Goal: Task Accomplishment & Management: Manage account settings

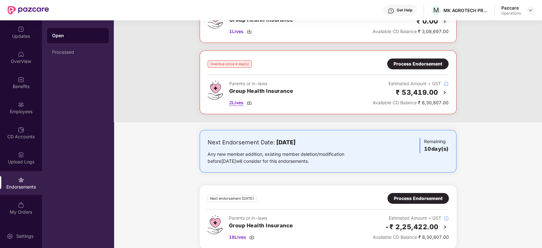
scroll to position [219, 0]
click at [235, 101] on span "2 Lives" at bounding box center [236, 102] width 14 height 7
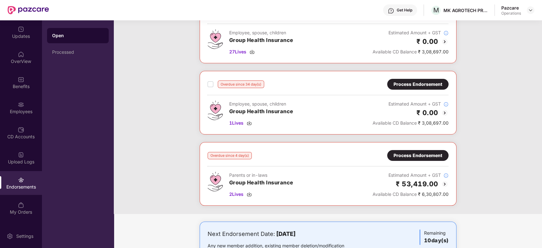
scroll to position [127, 0]
click at [416, 157] on div "Process Endorsement" at bounding box center [418, 155] width 49 height 7
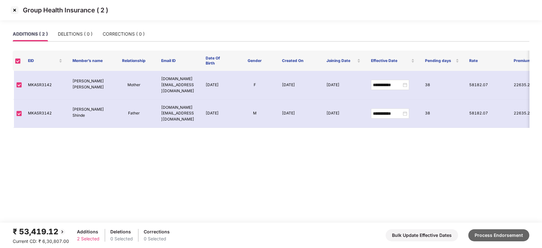
click at [511, 233] on button "Process Endorsement" at bounding box center [498, 235] width 61 height 12
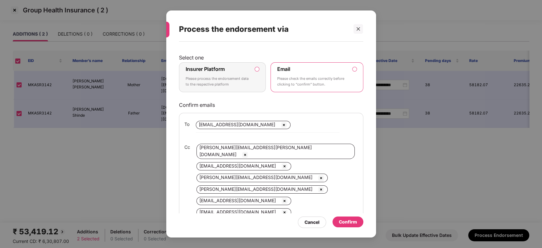
click at [245, 85] on p "Please process the endorsement data to the respective platform" at bounding box center [218, 81] width 65 height 11
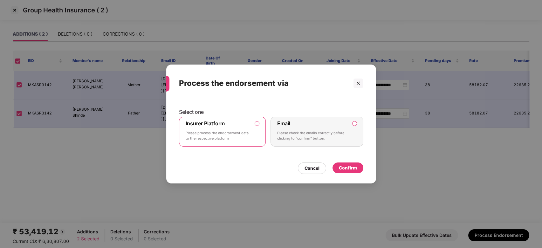
click at [341, 166] on div "Confirm" at bounding box center [348, 167] width 18 height 7
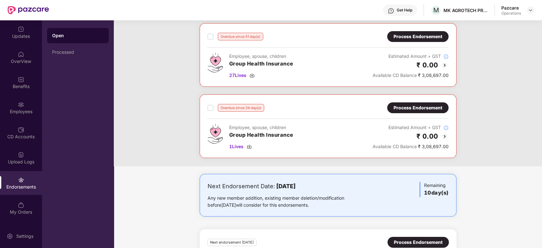
scroll to position [0, 0]
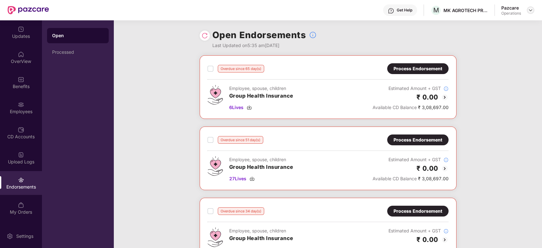
click at [530, 11] on img at bounding box center [530, 10] width 5 height 5
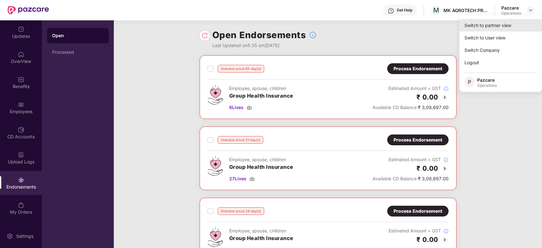
click at [487, 27] on div "Switch to partner view" at bounding box center [500, 25] width 83 height 12
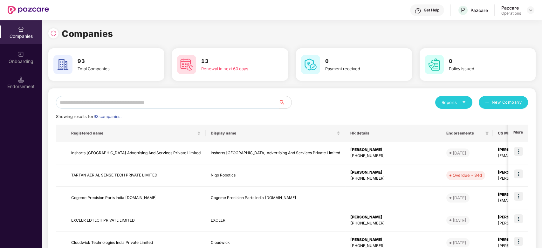
click at [230, 105] on input "text" at bounding box center [167, 102] width 223 height 13
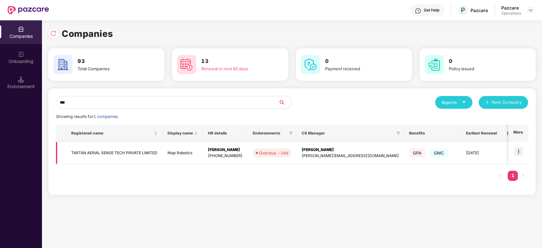
type input "***"
click at [518, 151] on img at bounding box center [518, 151] width 9 height 9
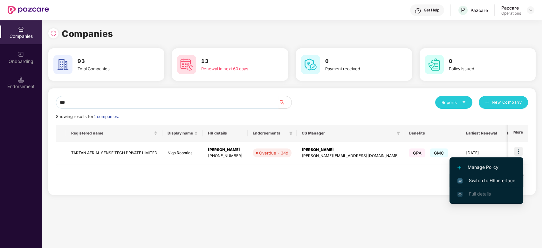
click at [481, 177] on span "Switch to HR interface" at bounding box center [487, 180] width 58 height 7
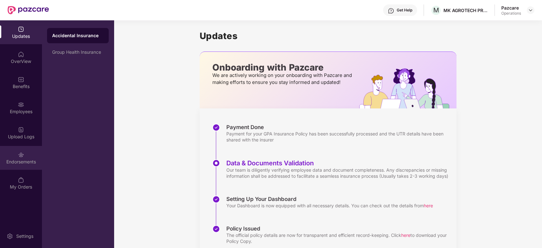
click at [15, 154] on div "Endorsements" at bounding box center [21, 158] width 42 height 24
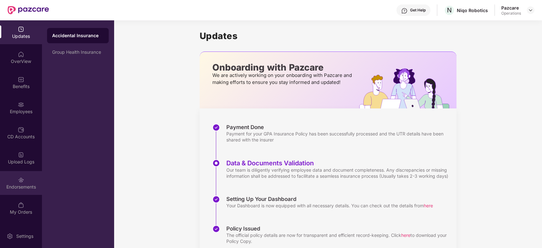
click at [23, 174] on div "Endorsements" at bounding box center [21, 183] width 42 height 24
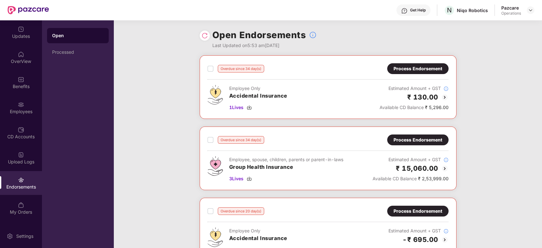
scroll to position [7, 0]
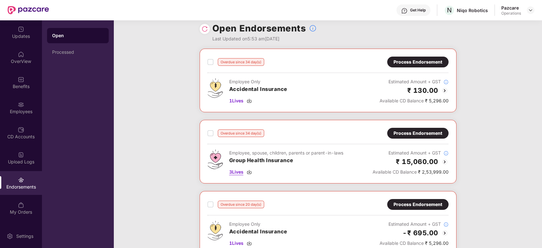
click at [235, 172] on span "3 Lives" at bounding box center [236, 172] width 14 height 7
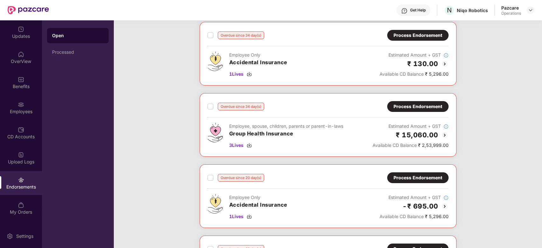
scroll to position [0, 0]
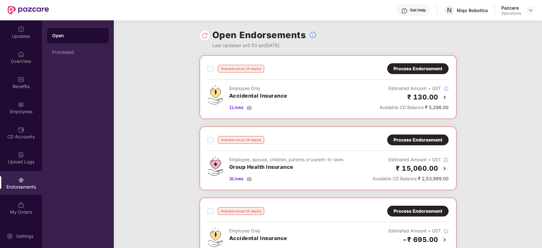
click at [406, 137] on div "Process Endorsement" at bounding box center [418, 139] width 49 height 7
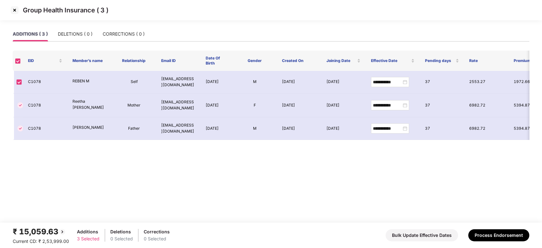
click at [15, 11] on img at bounding box center [15, 10] width 10 height 10
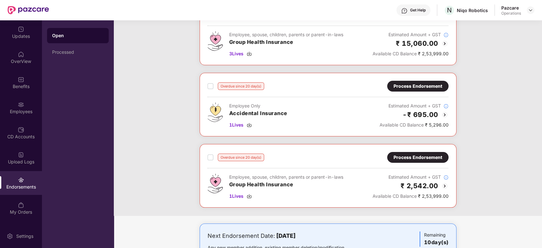
scroll to position [125, 0]
click at [237, 196] on span "1 Lives" at bounding box center [236, 195] width 14 height 7
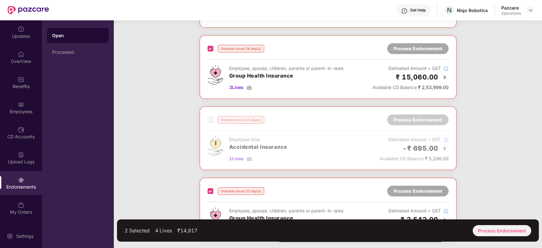
scroll to position [155, 0]
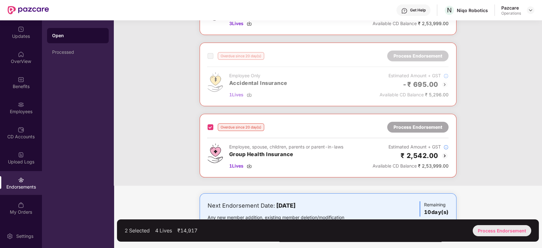
click at [493, 233] on div "Process Endorsement" at bounding box center [502, 230] width 59 height 11
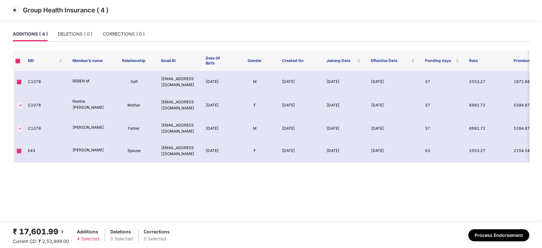
click at [14, 9] on img at bounding box center [15, 10] width 10 height 10
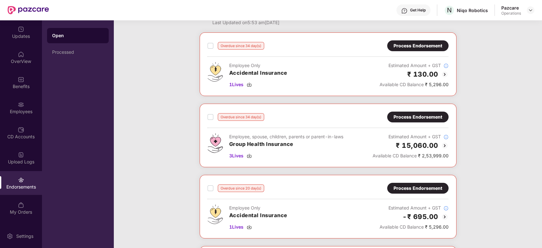
scroll to position [0, 0]
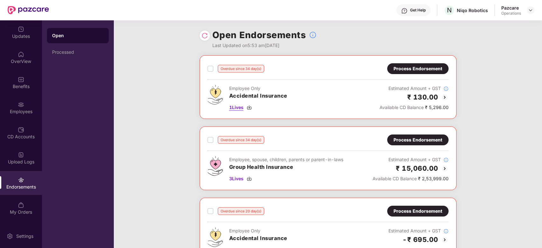
click at [237, 108] on span "1 Lives" at bounding box center [236, 107] width 14 height 7
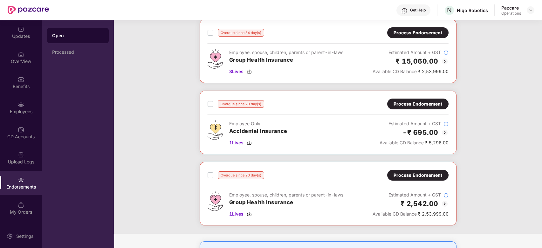
scroll to position [108, 0]
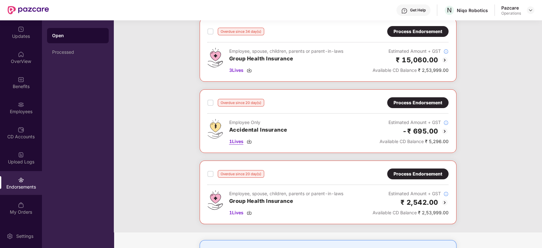
click at [236, 141] on span "1 Lives" at bounding box center [236, 141] width 14 height 7
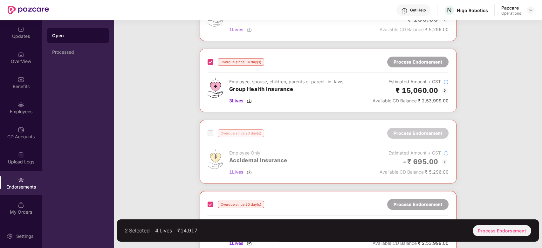
scroll to position [155, 0]
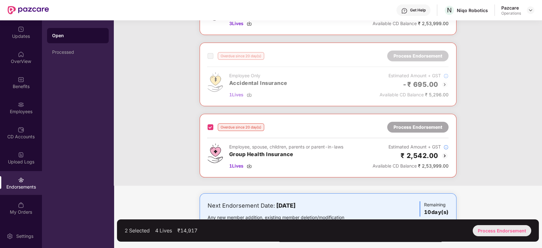
click at [494, 228] on div "Process Endorsement" at bounding box center [502, 230] width 59 height 11
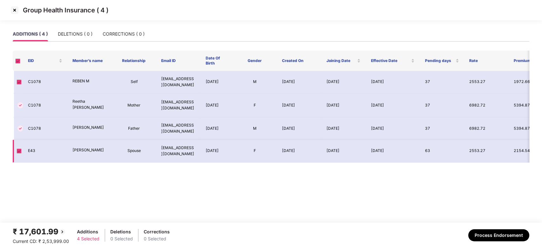
scroll to position [0, 24]
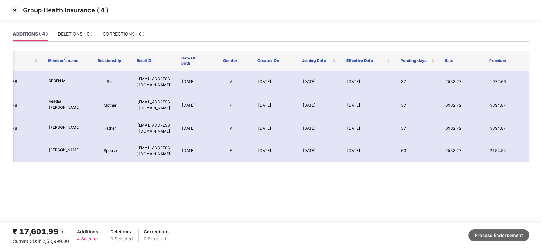
click at [494, 236] on button "Process Endorsement" at bounding box center [498, 235] width 61 height 12
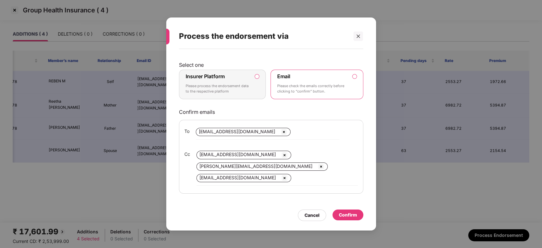
click at [238, 84] on p "Please process the endorsement data to the respective platform" at bounding box center [218, 88] width 65 height 11
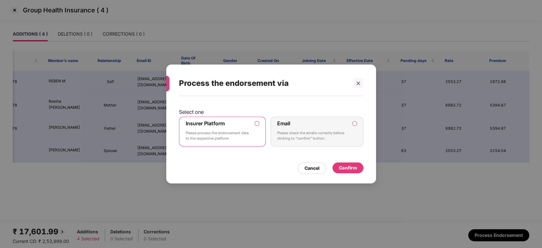
click at [345, 165] on div "Confirm" at bounding box center [348, 167] width 18 height 7
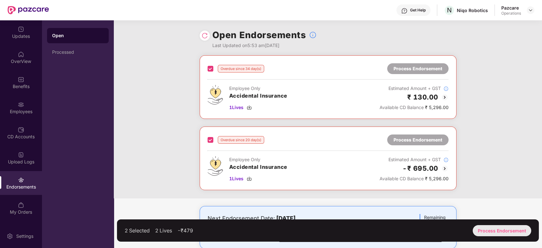
click at [496, 233] on div "Process Endorsement" at bounding box center [502, 230] width 59 height 11
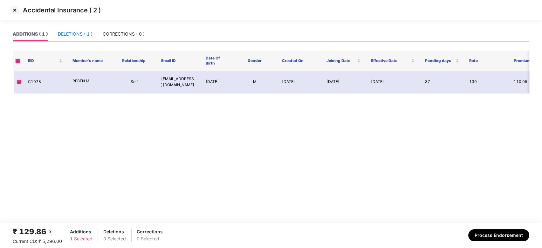
click at [75, 37] on div "DELETIONS ( 1 )" at bounding box center [75, 34] width 35 height 7
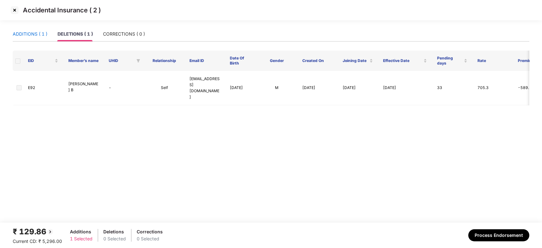
click at [23, 33] on div "ADDITIONS ( 1 )" at bounding box center [30, 34] width 35 height 7
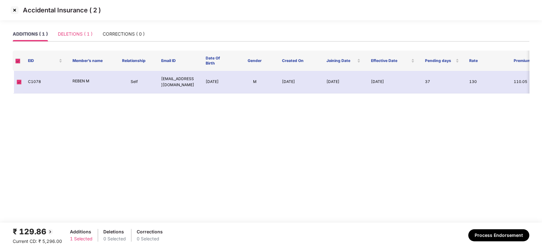
click at [69, 38] on div "DELETIONS ( 1 )" at bounding box center [75, 34] width 35 height 15
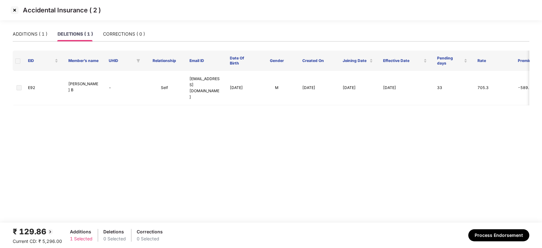
click at [17, 60] on span at bounding box center [17, 61] width 5 height 5
click at [18, 85] on span at bounding box center [19, 87] width 5 height 5
click at [200, 98] on main "ADDITIONS ( 1 ) DELETIONS ( 1 ) CORRECTIONS ( 0 ) EID Member’s name UHID Relati…" at bounding box center [271, 125] width 542 height 196
click at [30, 81] on td "E92" at bounding box center [43, 88] width 40 height 34
click at [489, 237] on button "Process Endorsement" at bounding box center [498, 235] width 61 height 12
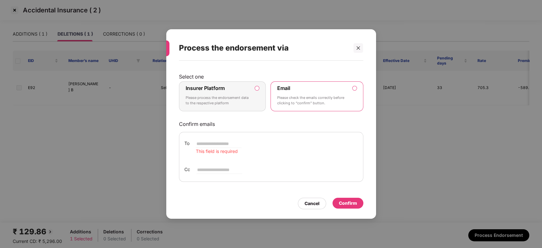
click at [242, 95] on p "Please process the endorsement data to the respective platform" at bounding box center [218, 100] width 65 height 11
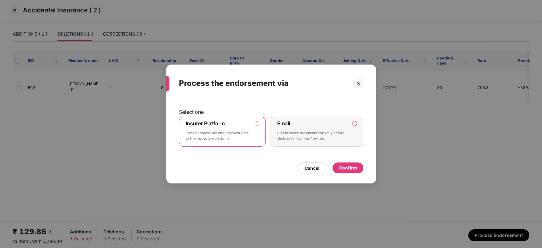
click at [350, 165] on div "Confirm" at bounding box center [348, 167] width 18 height 7
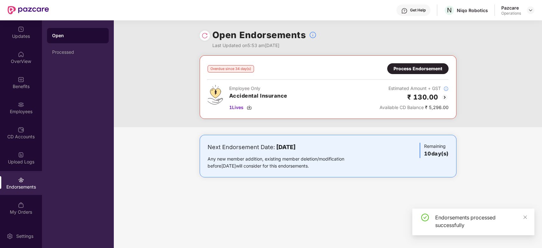
click at [202, 34] on img at bounding box center [205, 35] width 6 height 6
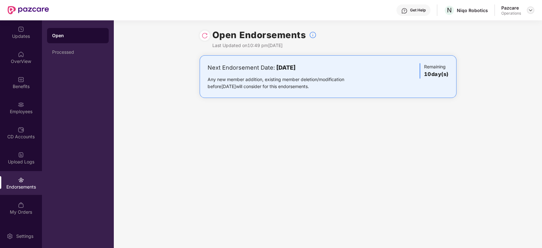
click at [530, 12] on img at bounding box center [530, 10] width 5 height 5
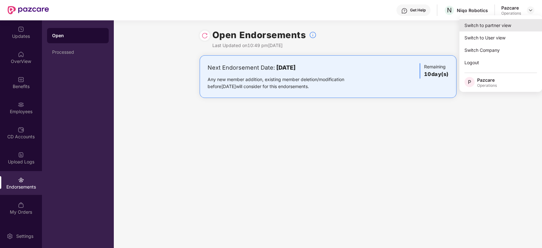
click at [493, 27] on div "Switch to partner view" at bounding box center [500, 25] width 83 height 12
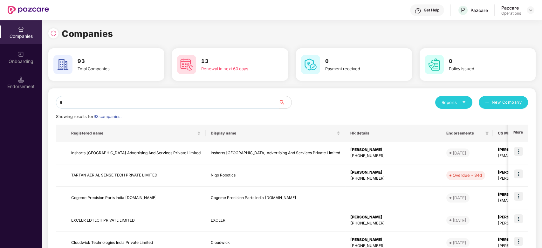
click at [154, 104] on input "*" at bounding box center [167, 102] width 223 height 13
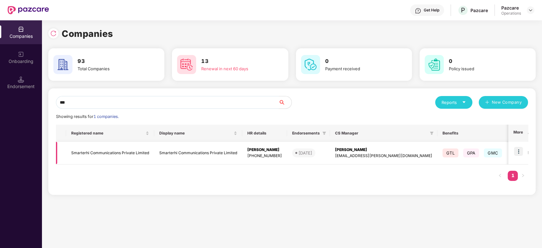
type input "***"
click at [517, 150] on img at bounding box center [518, 151] width 9 height 9
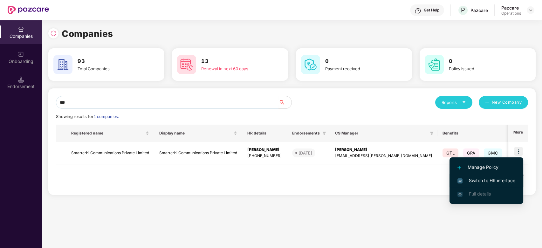
click at [475, 178] on span "Switch to HR interface" at bounding box center [487, 180] width 58 height 7
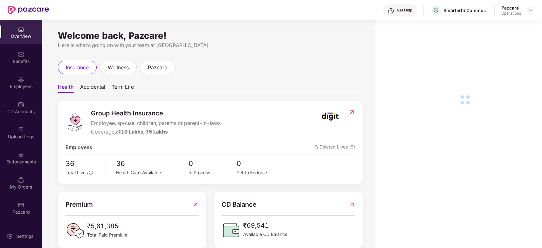
scroll to position [20, 0]
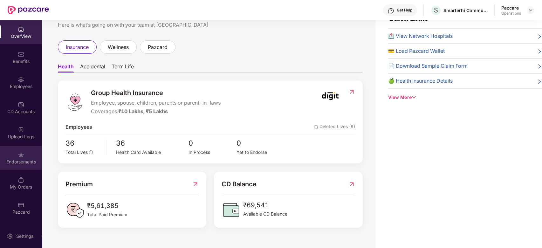
click at [18, 159] on div "Endorsements" at bounding box center [21, 162] width 42 height 6
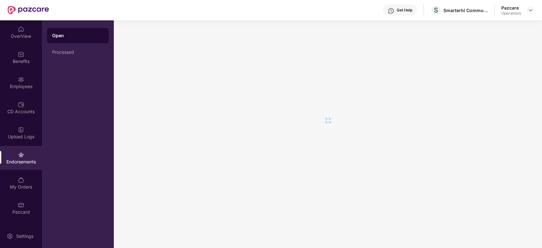
scroll to position [0, 0]
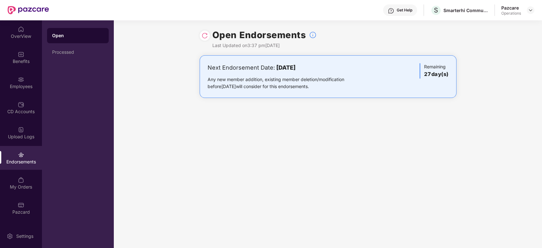
click at [204, 34] on img at bounding box center [205, 35] width 6 height 6
click at [534, 11] on header "Get Help S Smarterhi Communications Private Limited Pazcare Operations" at bounding box center [271, 10] width 542 height 20
click at [531, 13] on div at bounding box center [531, 10] width 8 height 8
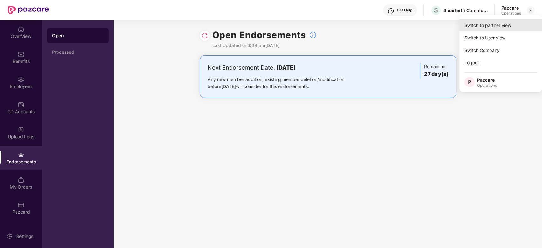
click at [496, 24] on div "Switch to partner view" at bounding box center [500, 25] width 83 height 12
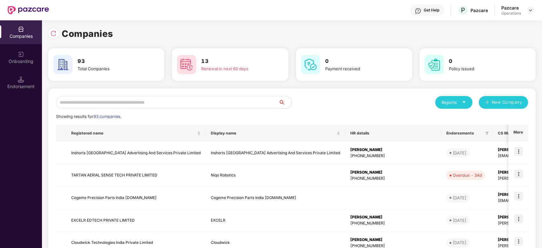
click at [135, 104] on input "text" at bounding box center [167, 102] width 223 height 13
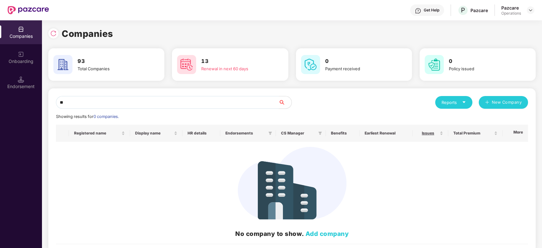
type input "*"
click at [99, 100] on input "***" at bounding box center [167, 102] width 223 height 13
type input "*"
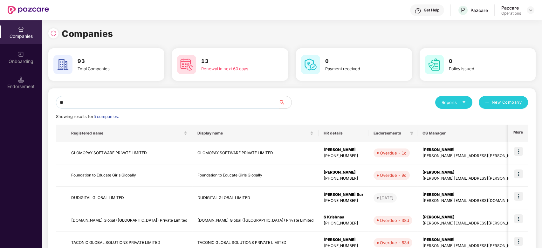
type input "*"
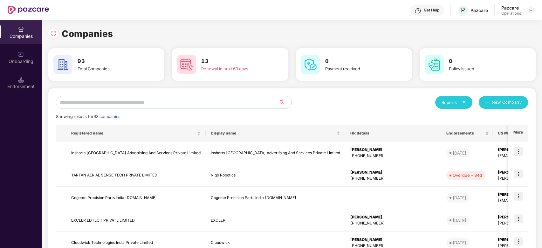
click at [130, 103] on input "text" at bounding box center [167, 102] width 223 height 13
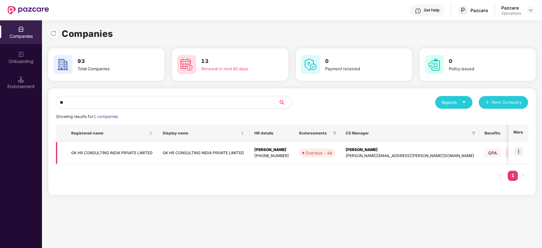
type input "**"
click at [518, 151] on img at bounding box center [518, 151] width 9 height 9
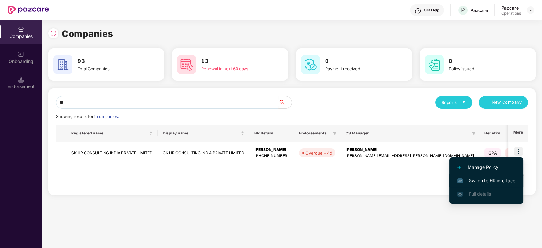
click at [492, 178] on span "Switch to HR interface" at bounding box center [487, 180] width 58 height 7
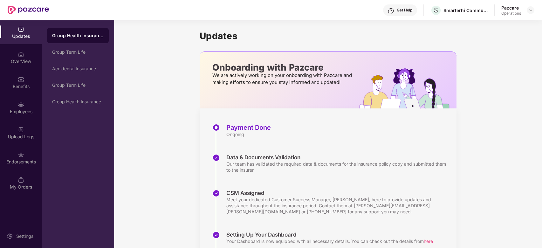
scroll to position [84, 0]
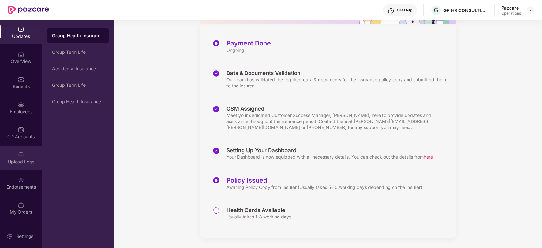
click at [13, 150] on div "Upload Logs" at bounding box center [21, 158] width 42 height 24
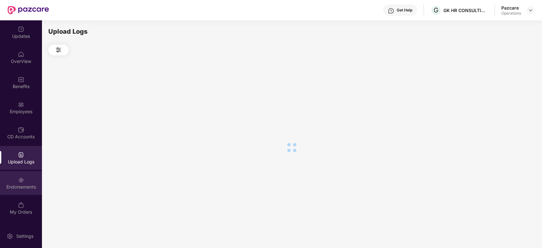
click at [13, 171] on div "Endorsements" at bounding box center [21, 183] width 42 height 24
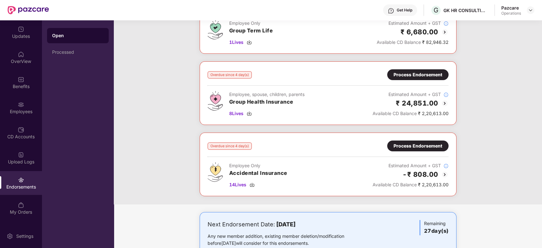
scroll to position [67, 0]
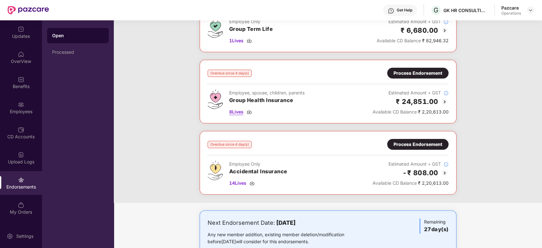
click at [236, 110] on span "8 Lives" at bounding box center [236, 111] width 14 height 7
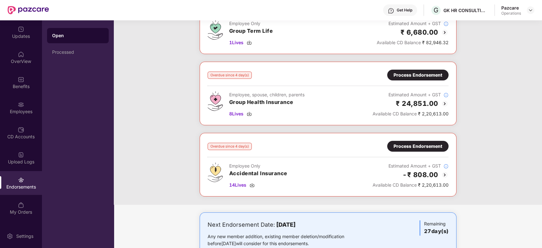
scroll to position [65, 0]
click at [237, 184] on span "14 Lives" at bounding box center [237, 184] width 17 height 7
click at [411, 148] on div "Process Endorsement" at bounding box center [418, 145] width 49 height 7
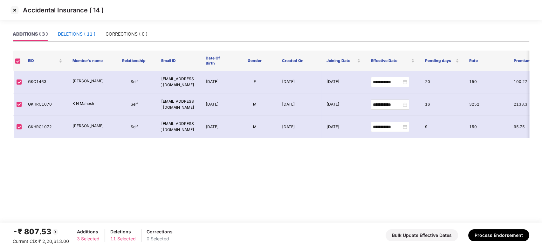
click at [82, 33] on div "DELETIONS ( 11 )" at bounding box center [77, 34] width 38 height 7
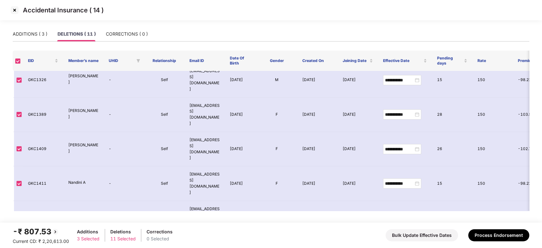
scroll to position [0, 0]
